Goal: Browse casually: Explore the website without a specific task or goal

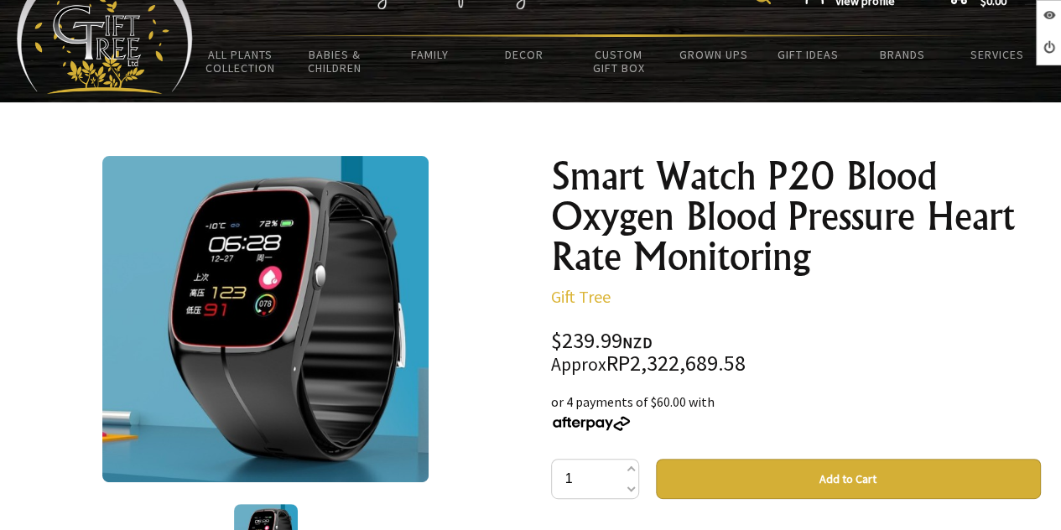
scroll to position [168, 0]
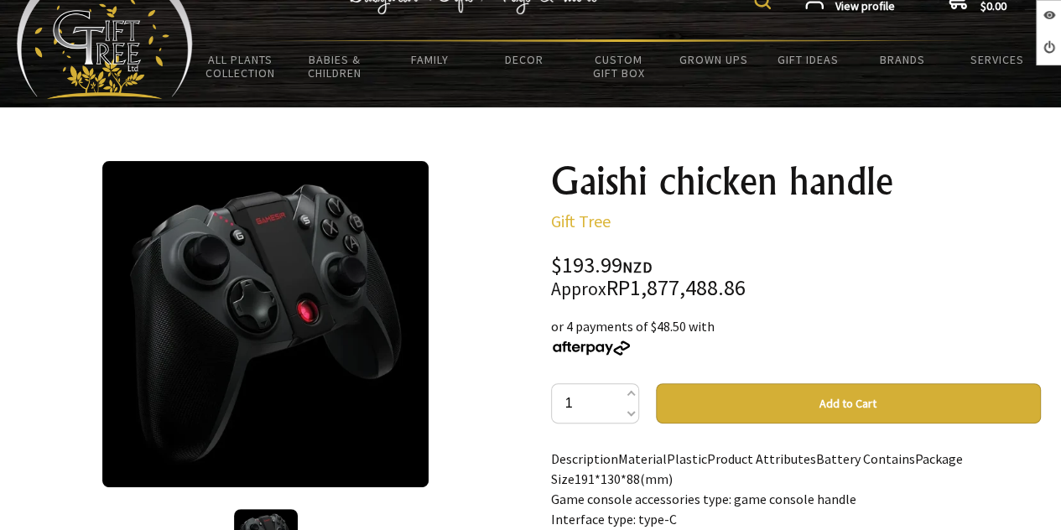
scroll to position [84, 0]
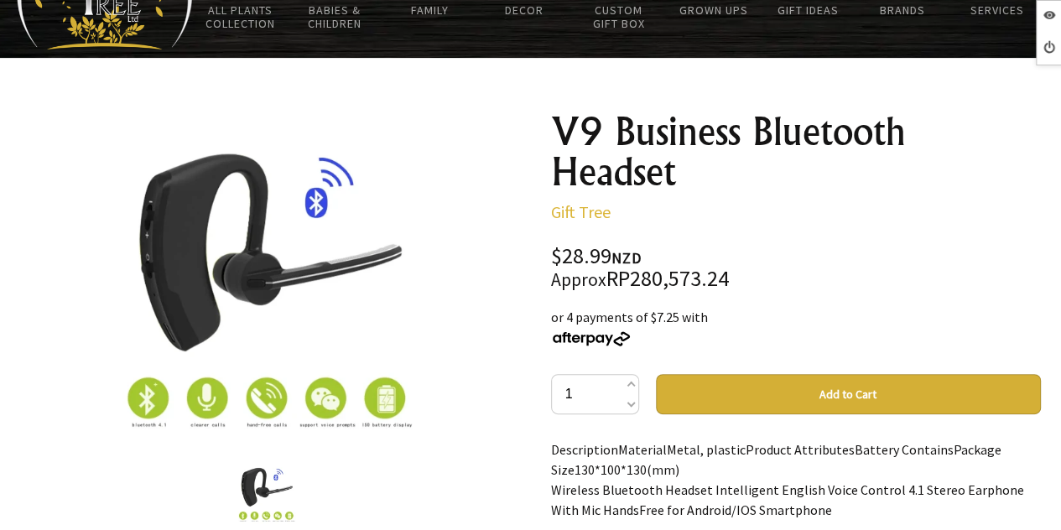
scroll to position [168, 0]
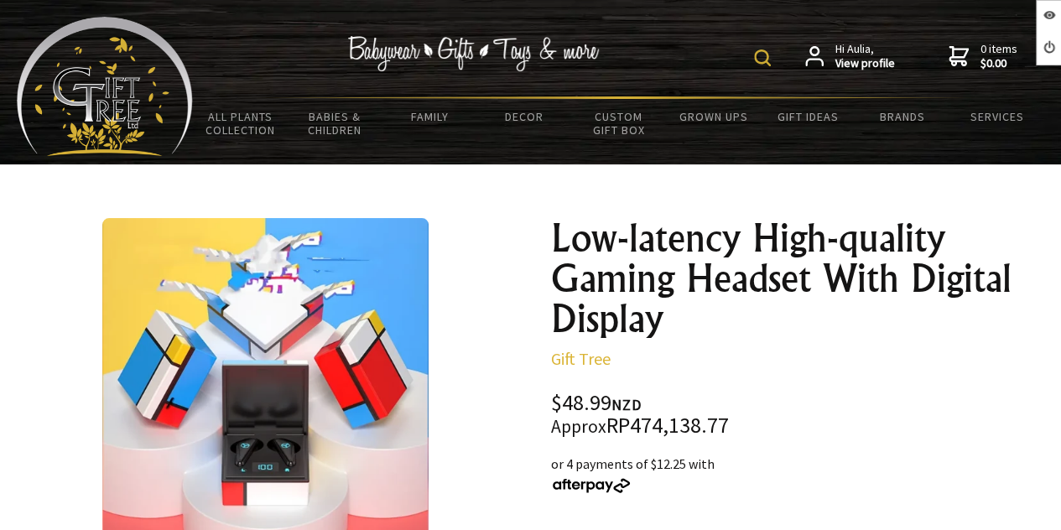
scroll to position [84, 0]
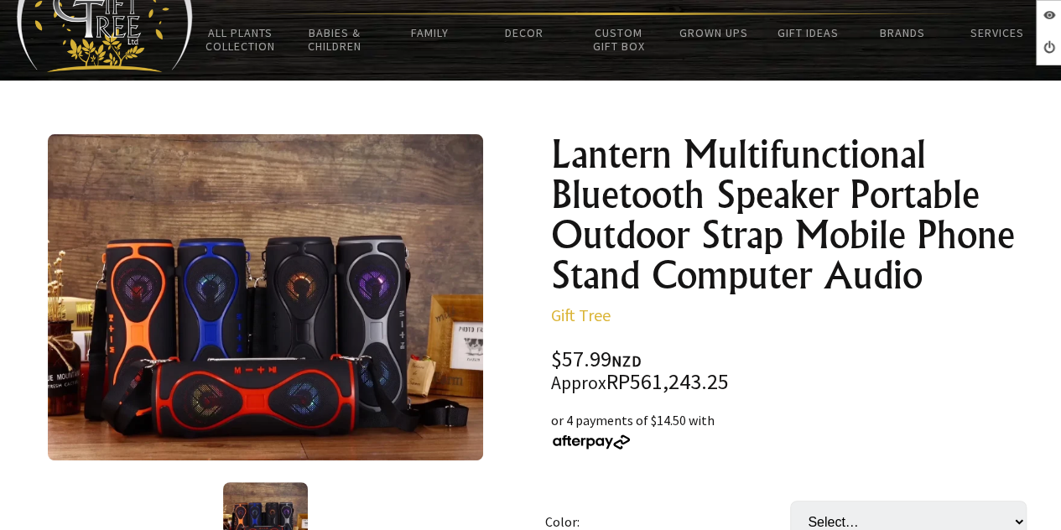
scroll to position [168, 0]
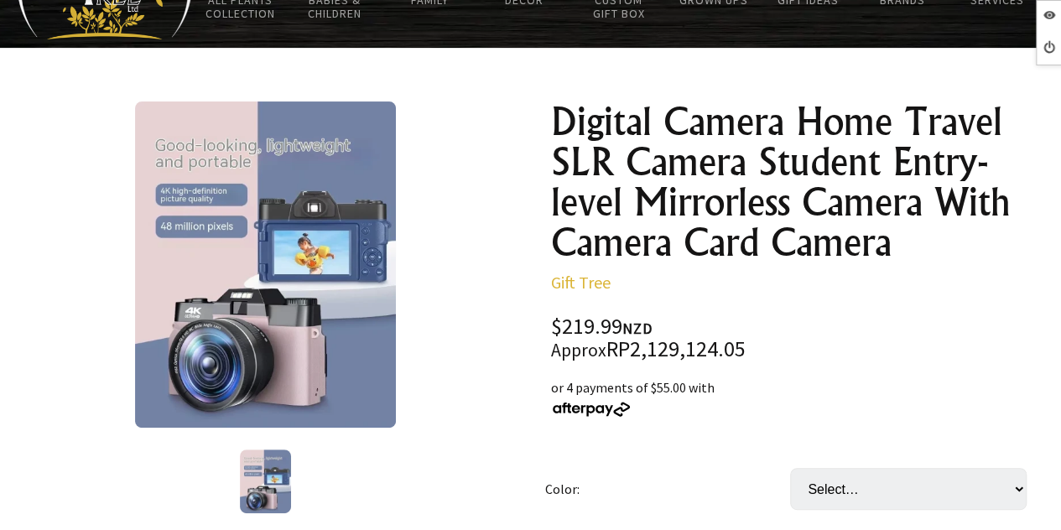
scroll to position [168, 0]
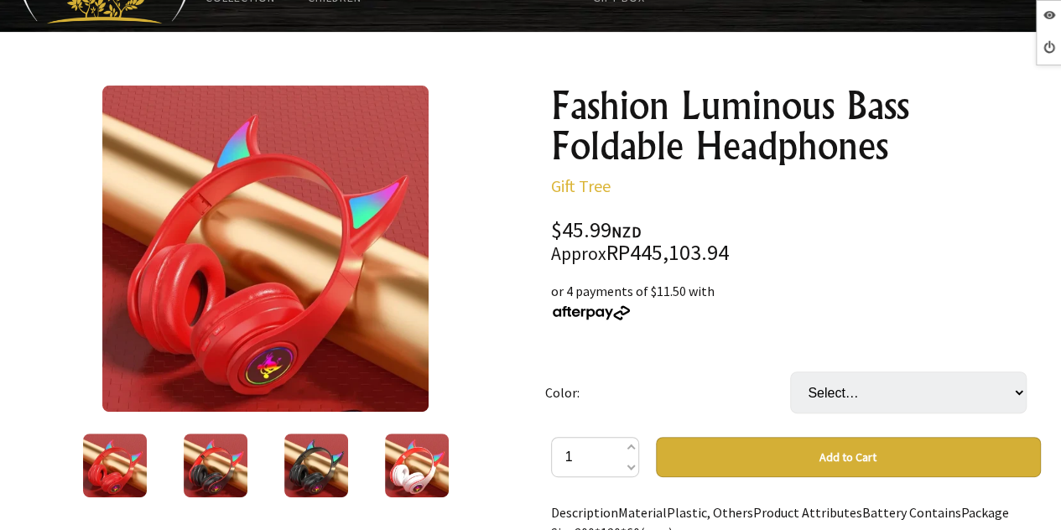
scroll to position [168, 0]
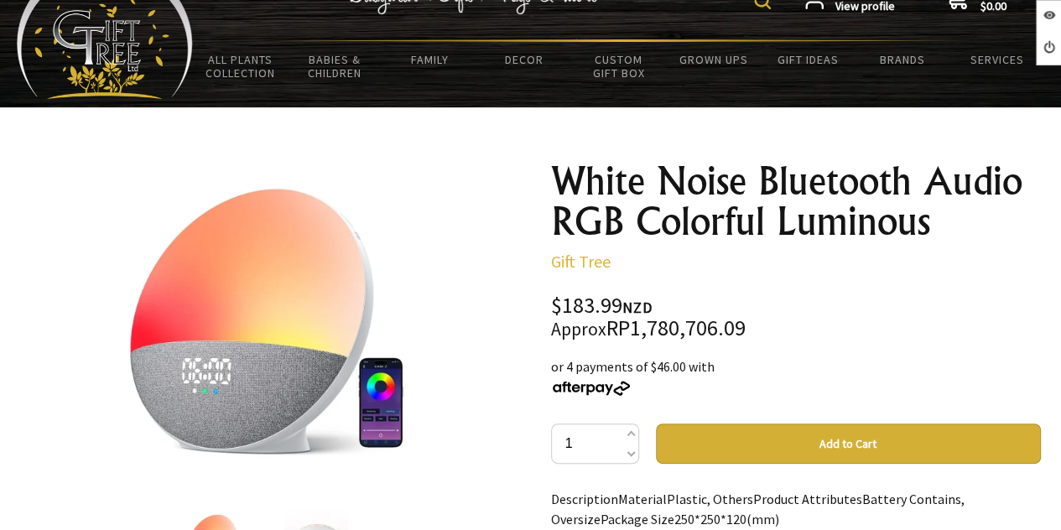
scroll to position [84, 0]
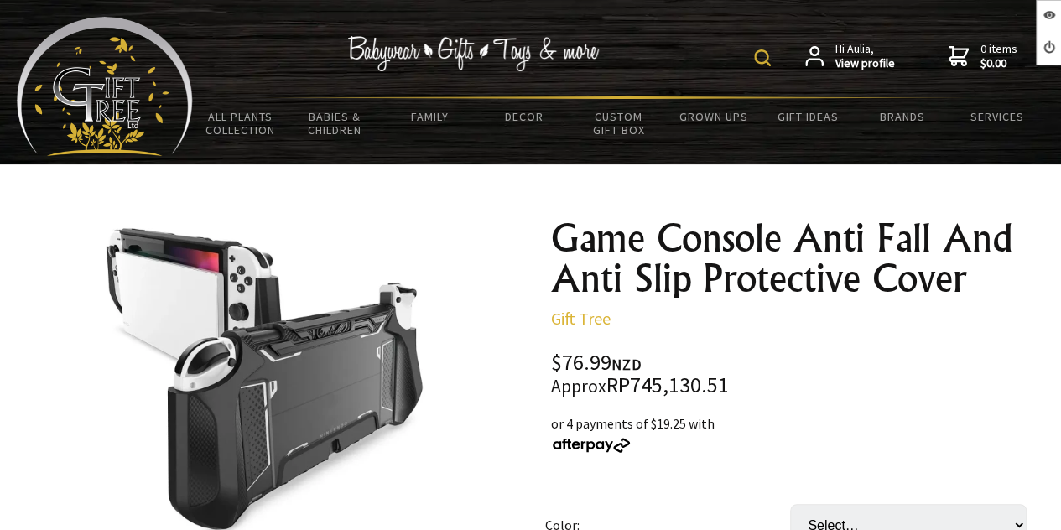
scroll to position [84, 0]
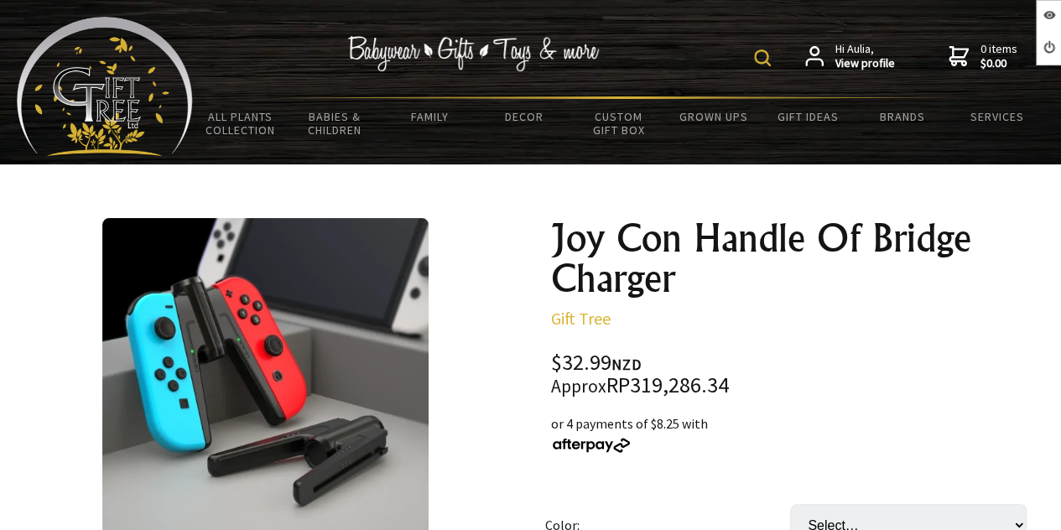
scroll to position [84, 0]
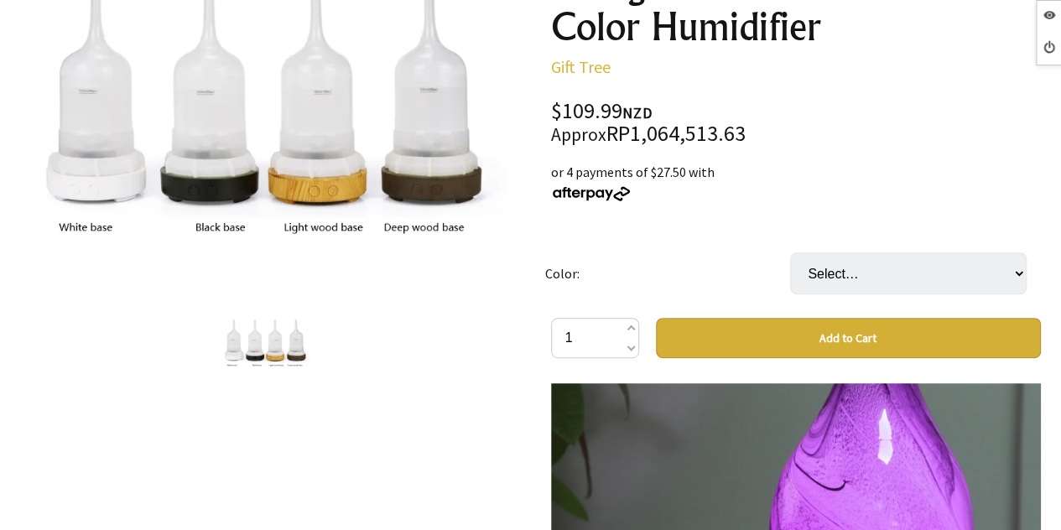
scroll to position [587, 0]
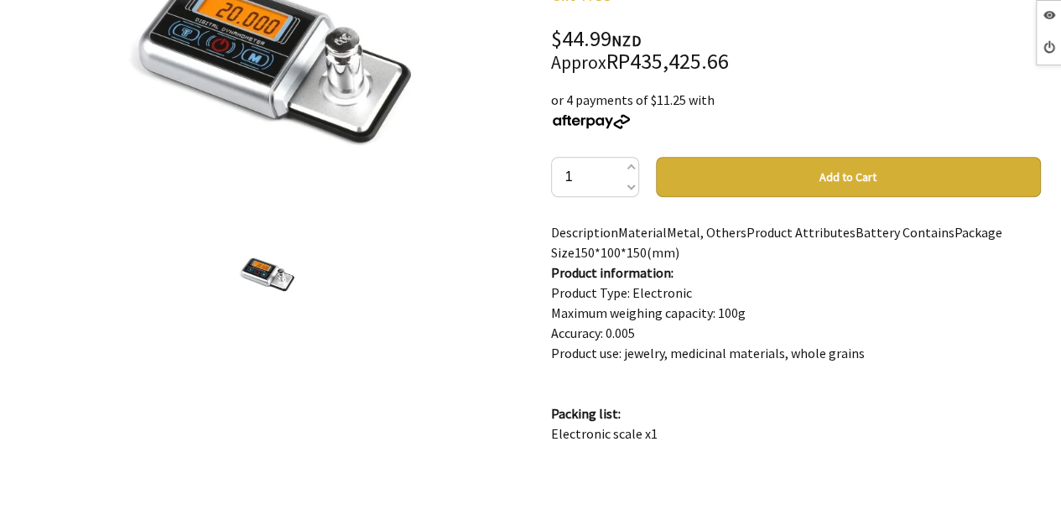
scroll to position [336, 0]
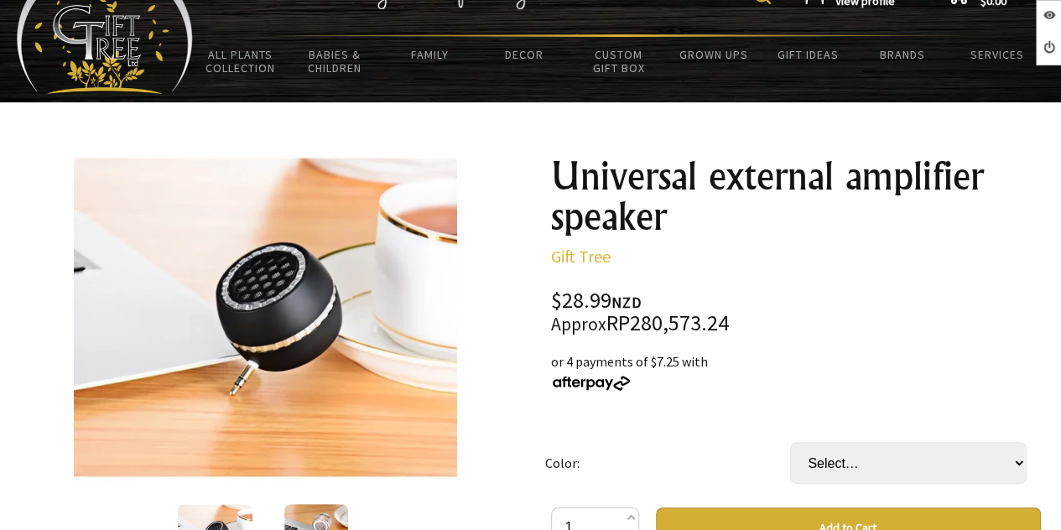
scroll to position [84, 0]
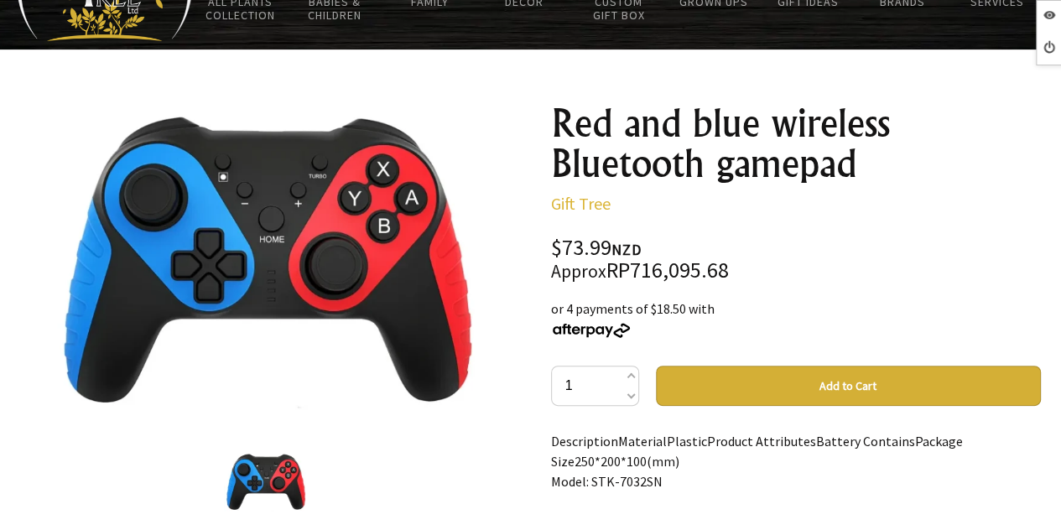
scroll to position [168, 0]
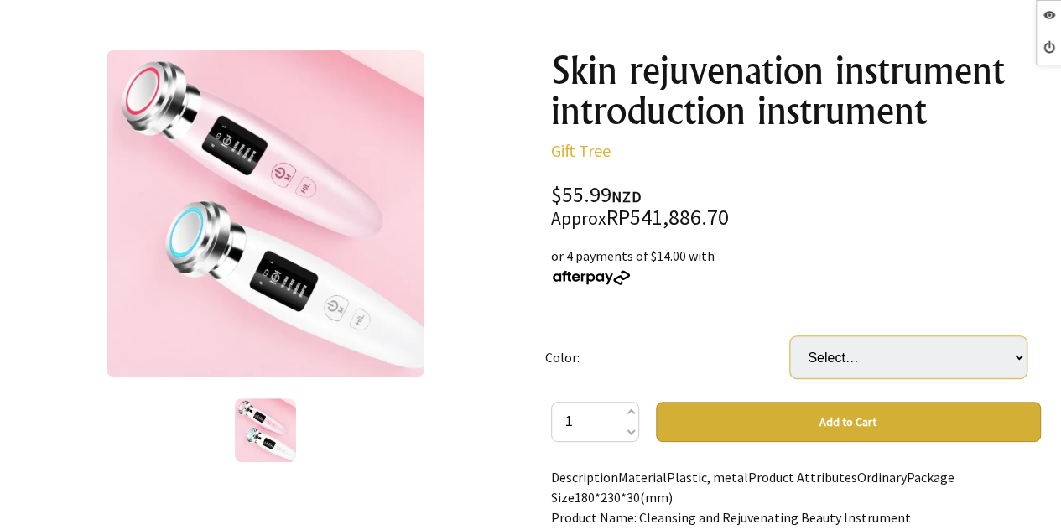
drag, startPoint x: 0, startPoint y: 0, endPoint x: 799, endPoint y: 354, distance: 873.5
click at [799, 354] on select "Select… White Pink" at bounding box center [908, 357] width 237 height 42
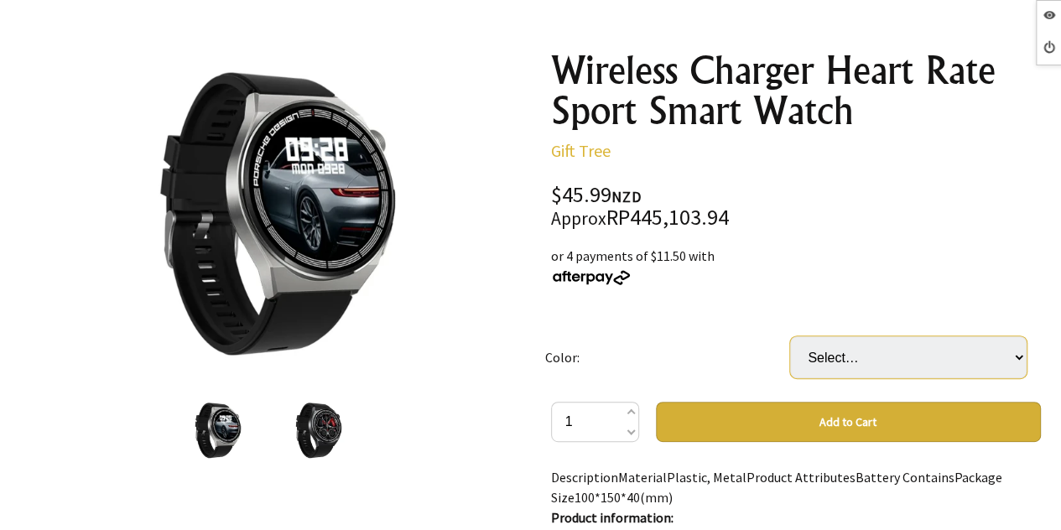
drag, startPoint x: 0, startPoint y: 0, endPoint x: 799, endPoint y: 354, distance: 873.5
click at [799, 354] on select "Select… Black Silver" at bounding box center [908, 357] width 237 height 42
